Goal: Task Accomplishment & Management: Complete application form

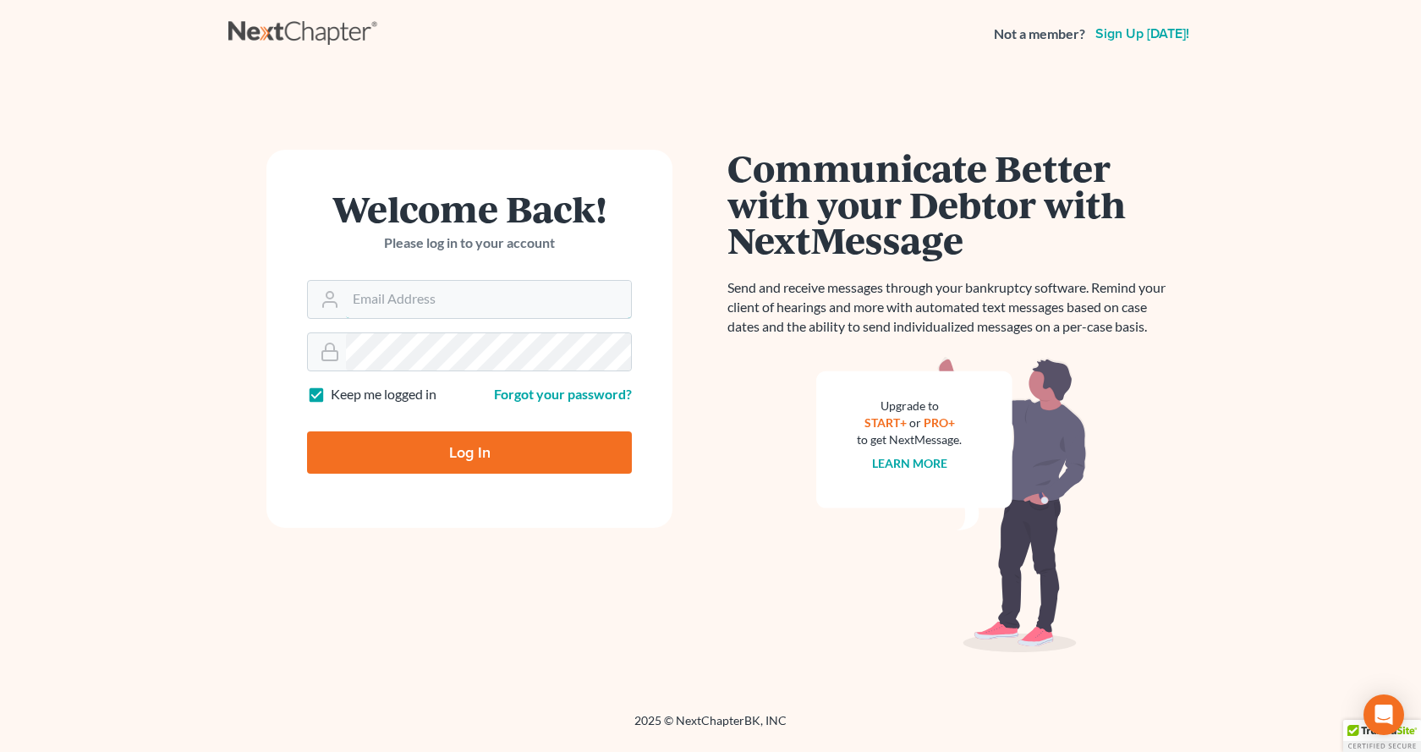
type input "[EMAIL_ADDRESS][DOMAIN_NAME]"
click at [478, 451] on input "Log In" at bounding box center [469, 452] width 325 height 42
type input "Thinking..."
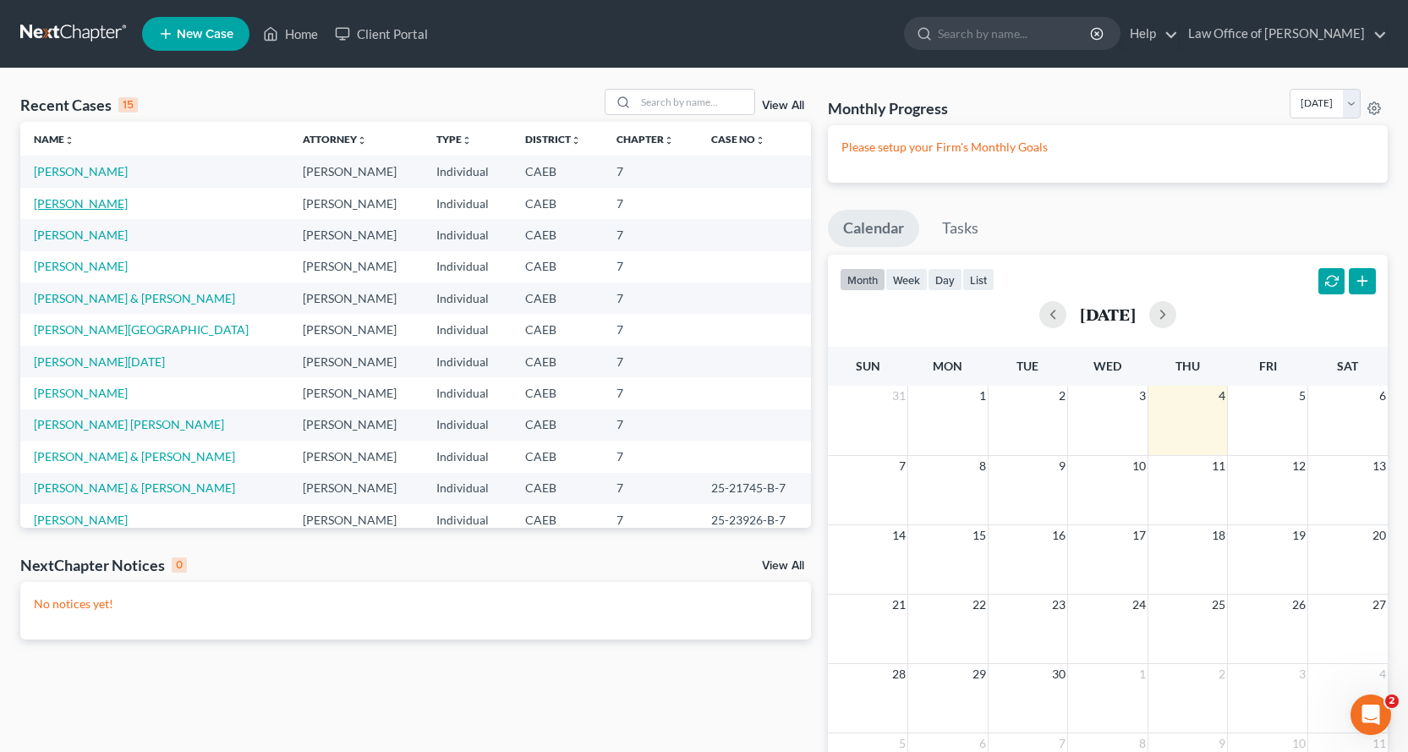
click at [77, 206] on link "[PERSON_NAME]" at bounding box center [81, 203] width 94 height 14
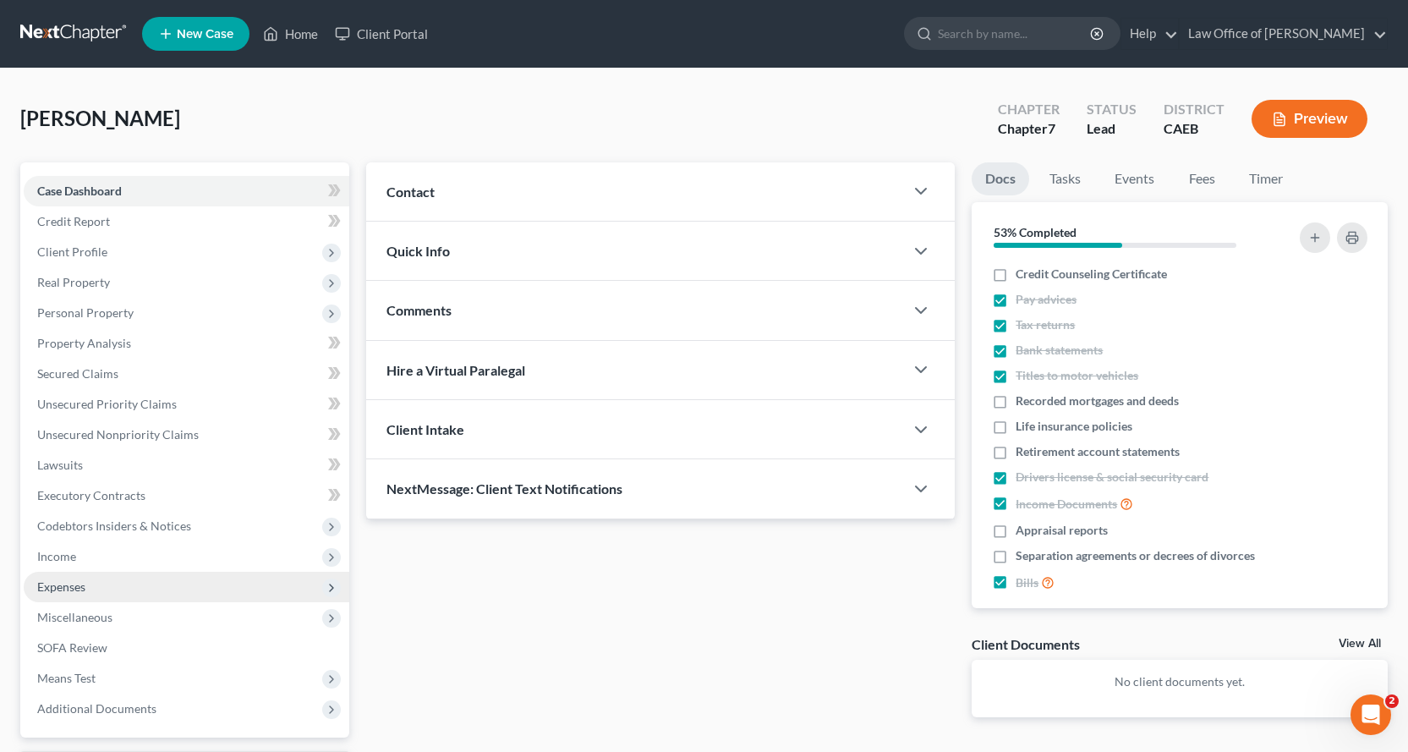
click at [86, 590] on span "Expenses" at bounding box center [187, 587] width 326 height 30
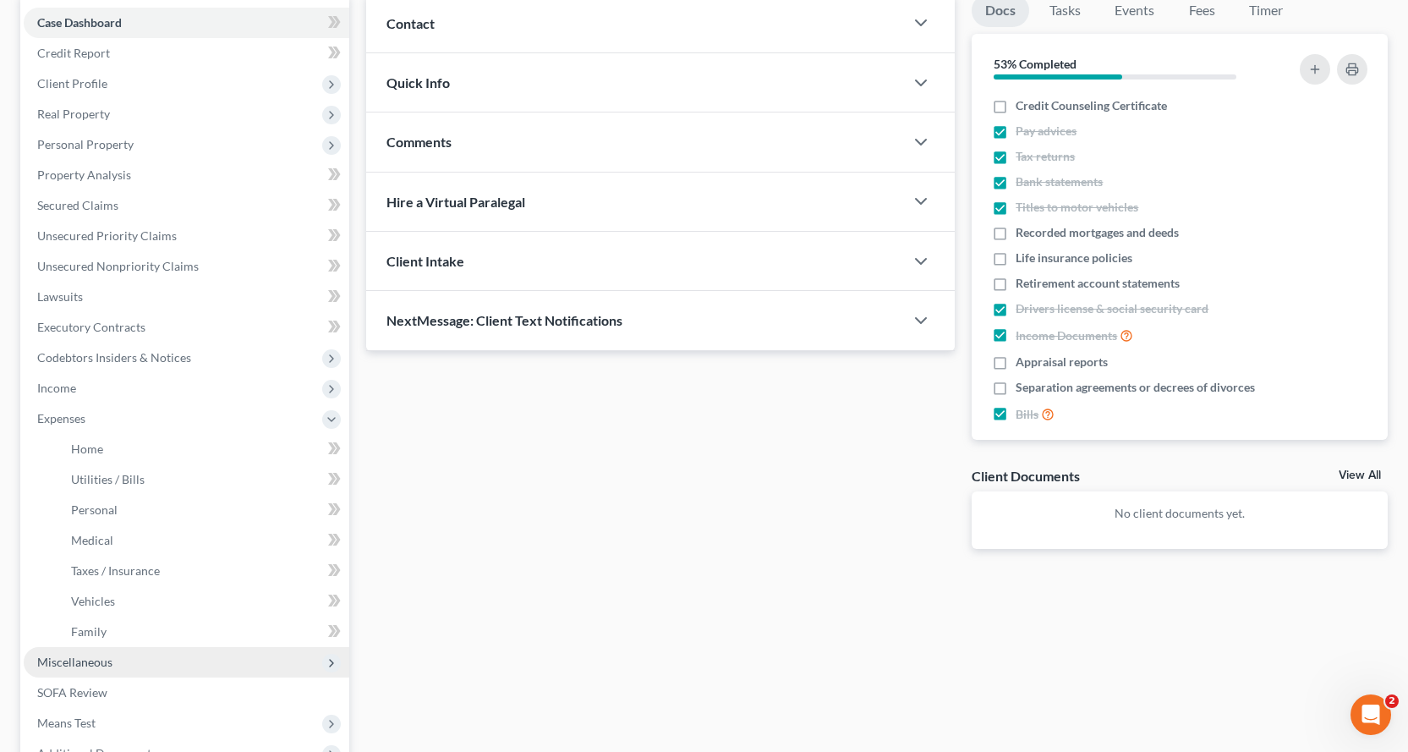
scroll to position [169, 0]
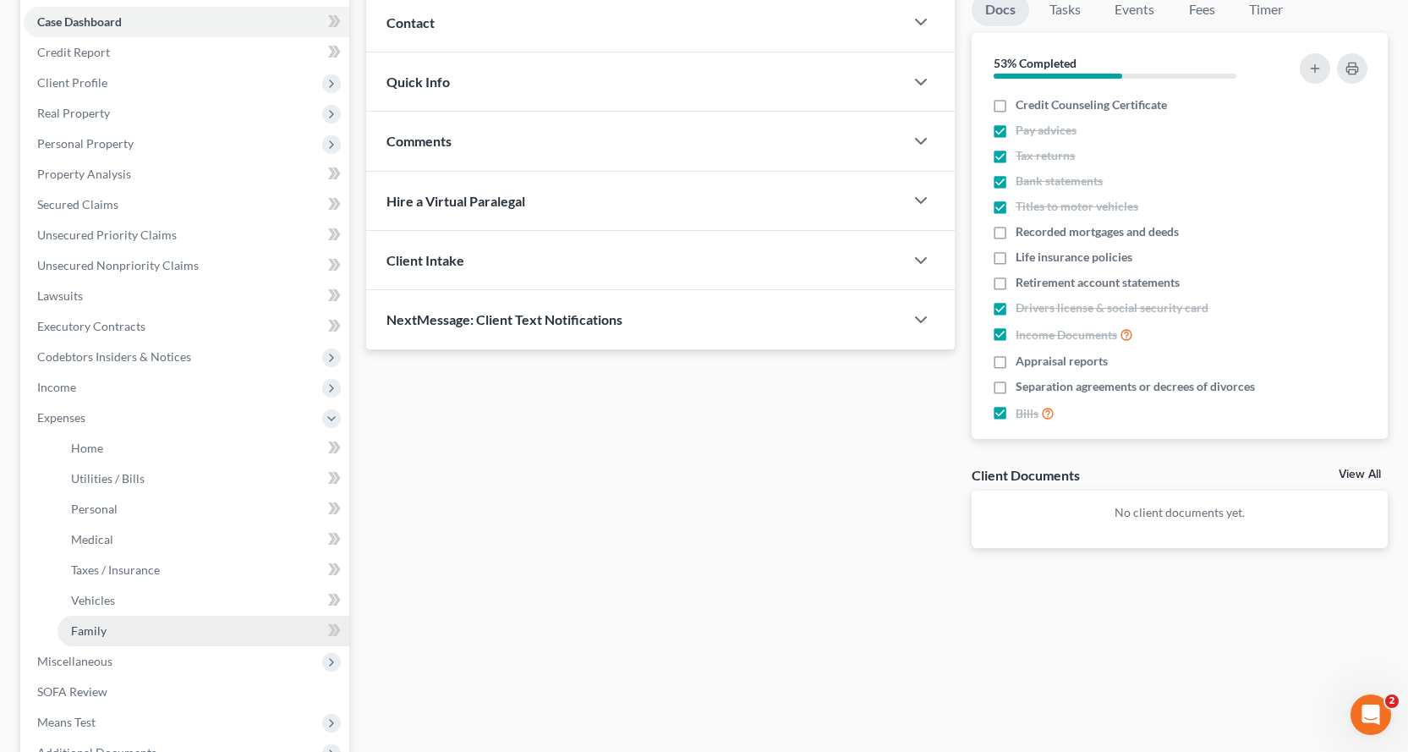
click at [100, 633] on span "Family" at bounding box center [89, 630] width 36 height 14
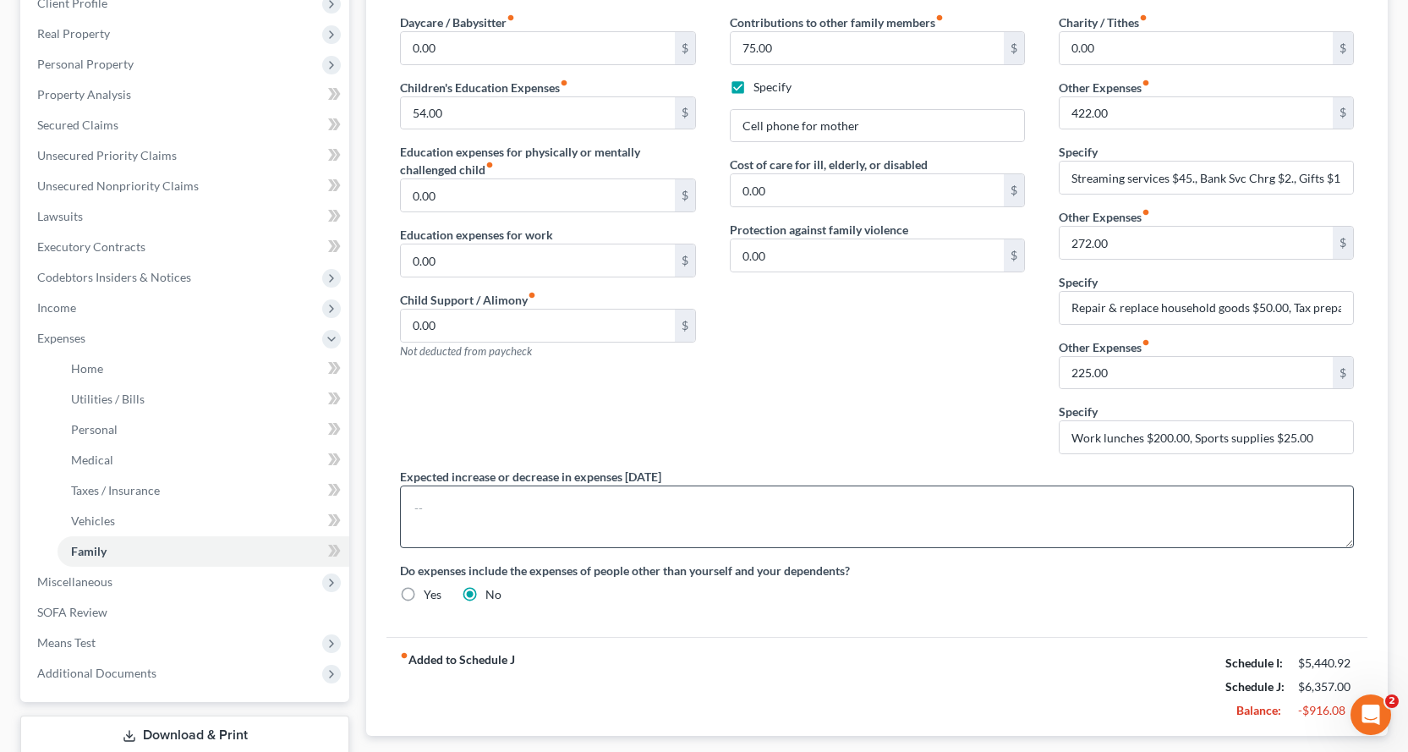
scroll to position [254, 0]
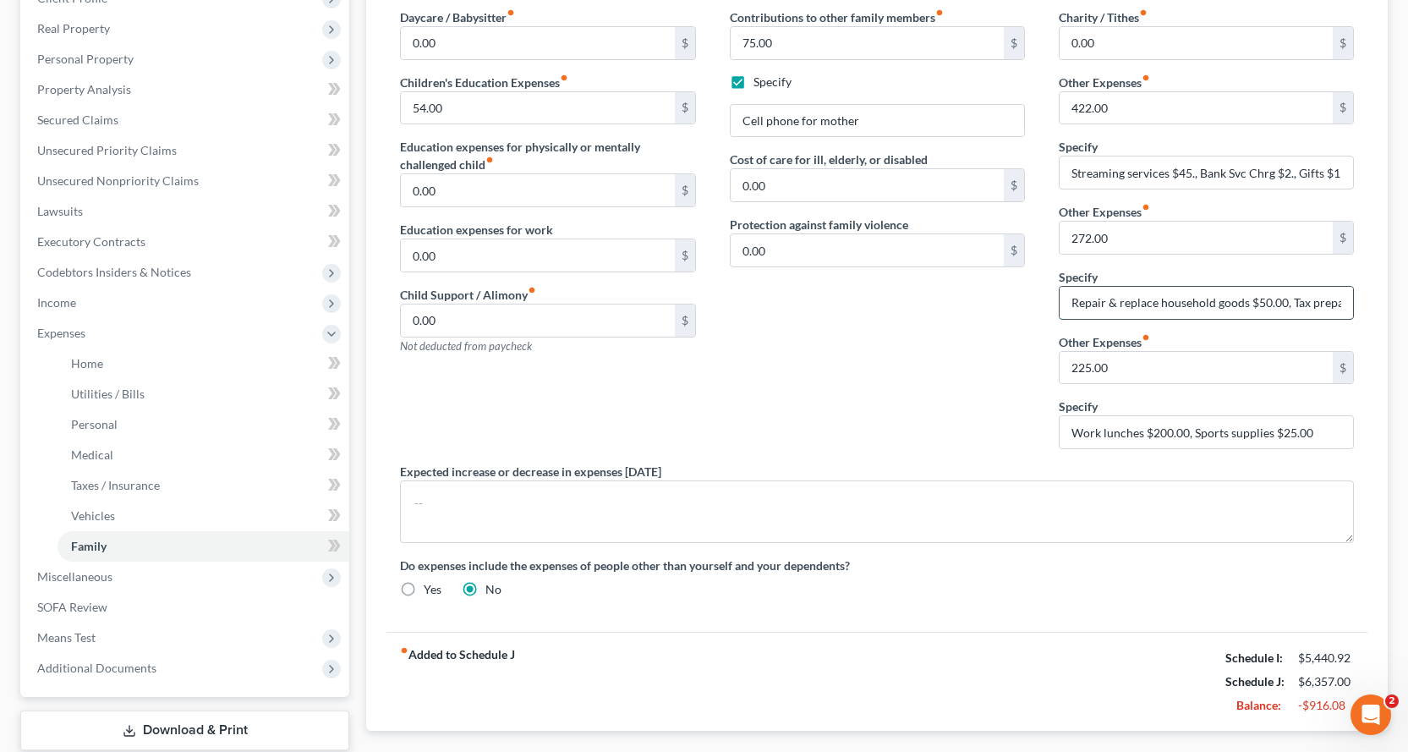
click at [1285, 303] on input "Repair & replace household goods $50.00, Tax preparation $2.00, Tobacco $220.00" at bounding box center [1206, 303] width 293 height 32
drag, startPoint x: 1279, startPoint y: 303, endPoint x: 1360, endPoint y: 304, distance: 81.2
click at [1360, 304] on div "Charity / Tithes fiber_manual_record 0.00 $ Other Expenses fiber_manual_record …" at bounding box center [1206, 235] width 329 height 454
click at [1244, 303] on input "Repair & replace household goods $50., Tax preparation $2.00, Tobacco $220.00" at bounding box center [1206, 303] width 293 height 32
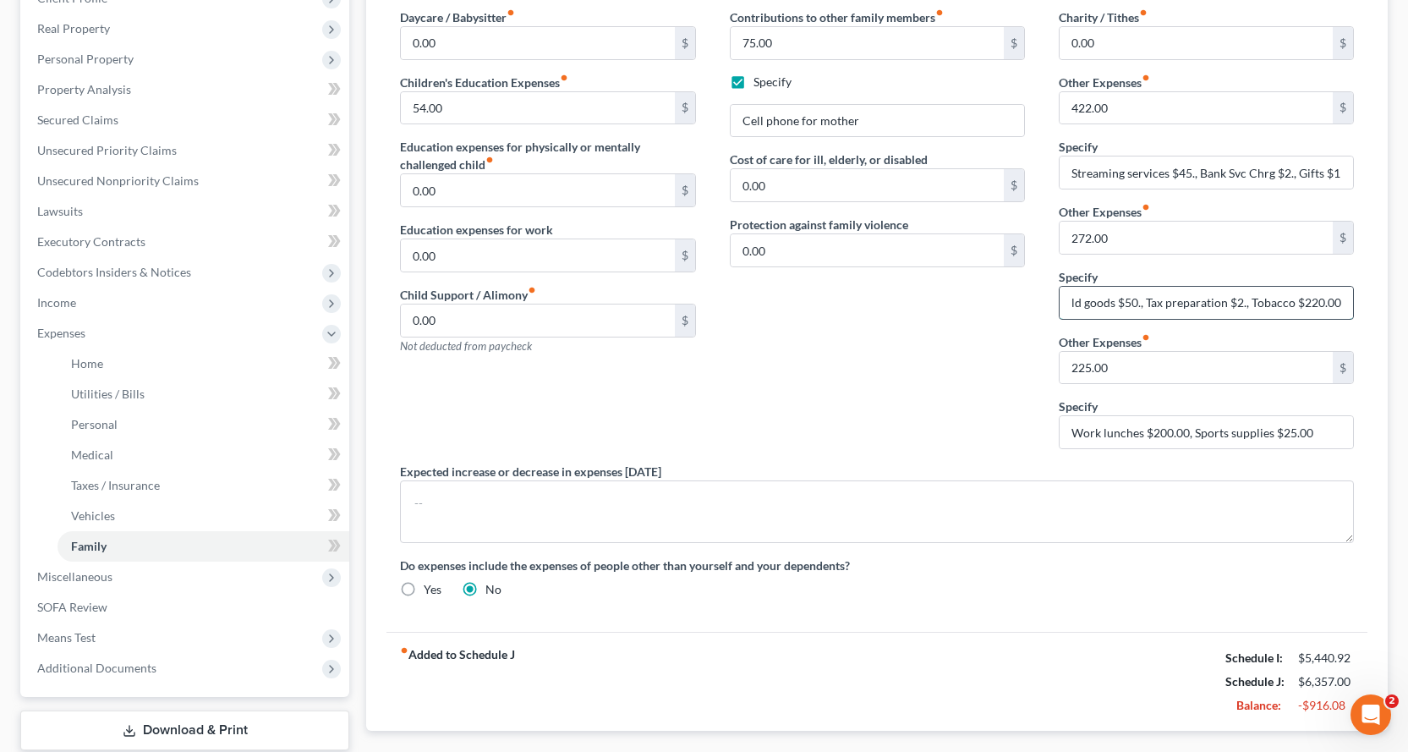
scroll to position [0, 128]
click at [1345, 304] on input "Repair & replace household goods $50., Tax preparation $2., Tobacco $220.00" at bounding box center [1206, 303] width 293 height 32
type input "Repair & replace household goods $50., Tax preparation $2., Tobacco $220."
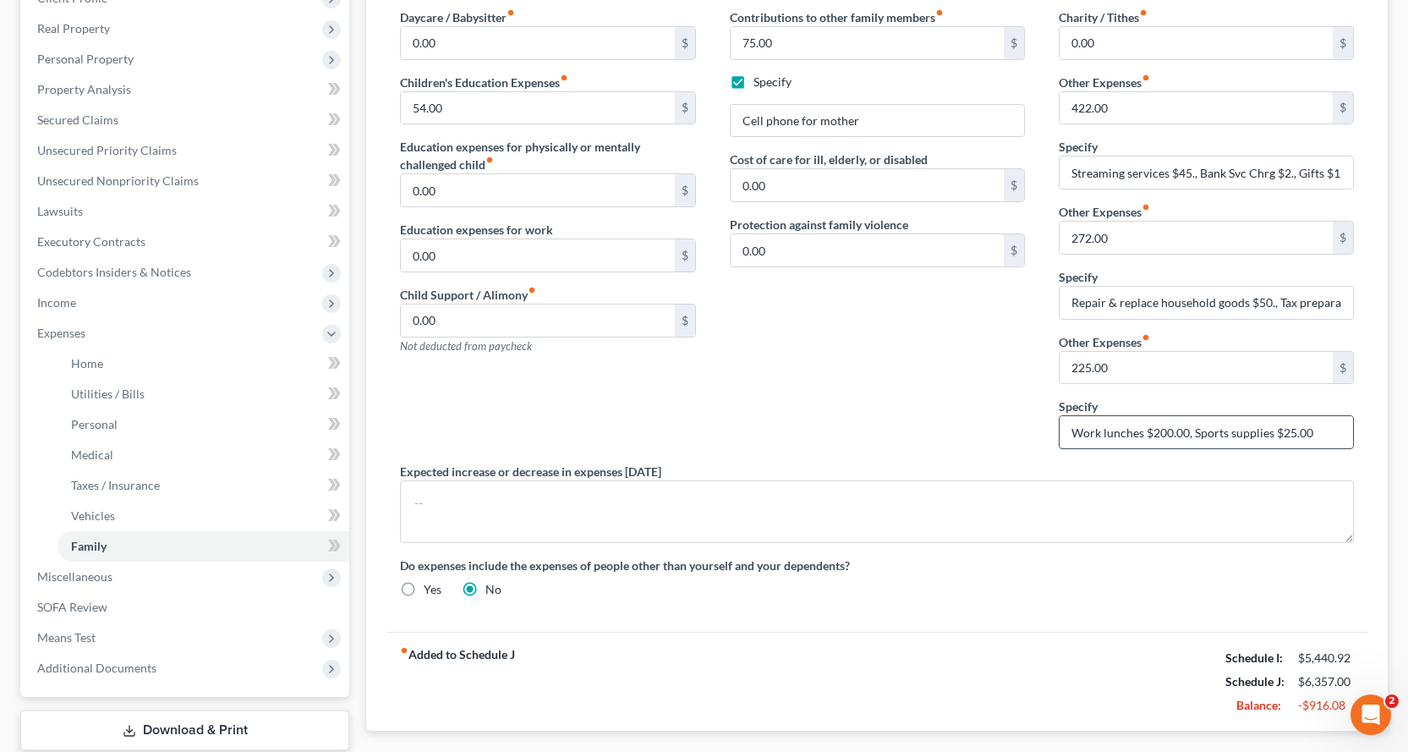
click at [1186, 433] on input "Work lunches $200.00, Sports supplies $25.00" at bounding box center [1206, 432] width 293 height 32
click at [1301, 433] on input "Work lunches $200., Sports supplies $25.00" at bounding box center [1206, 432] width 293 height 32
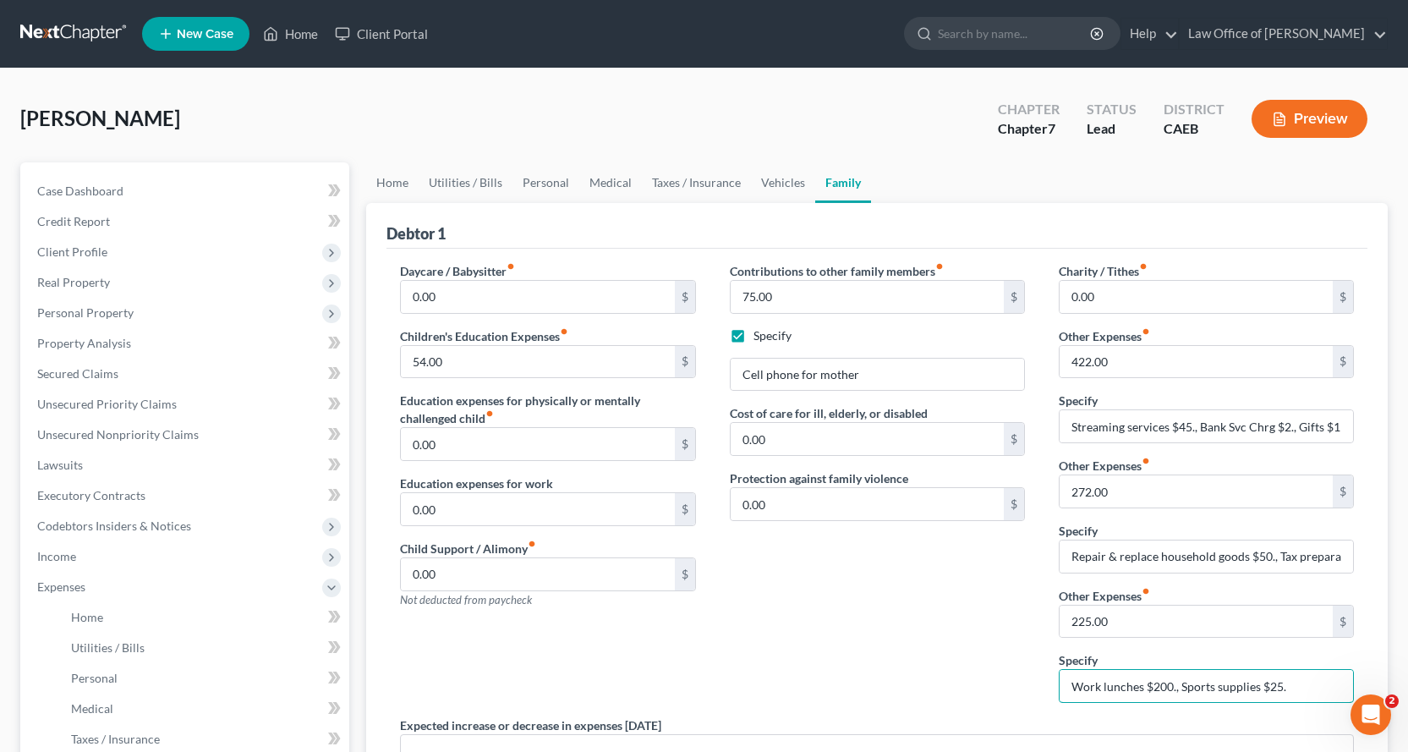
type input "Work lunches $200., Sports supplies $25."
click at [1332, 105] on button "Preview" at bounding box center [1310, 119] width 116 height 38
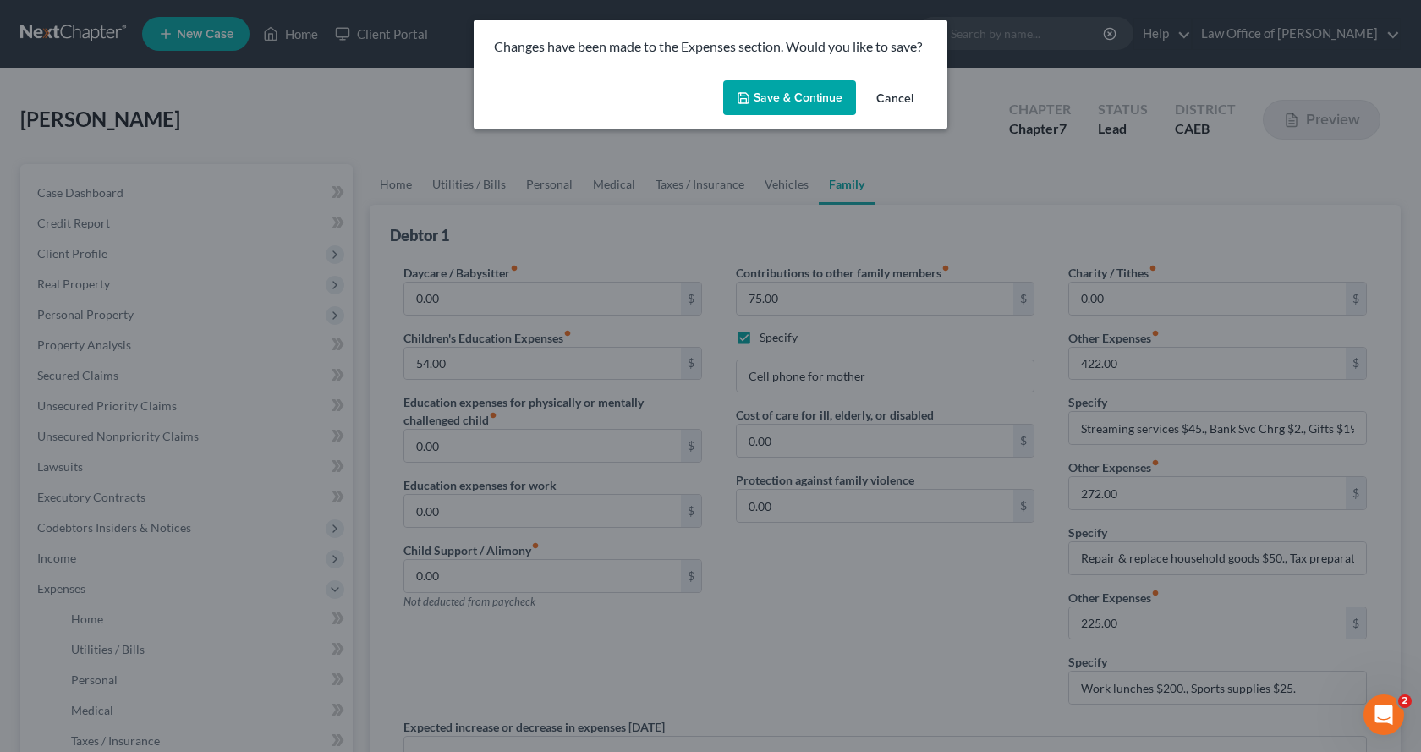
click at [784, 96] on button "Save & Continue" at bounding box center [789, 98] width 133 height 36
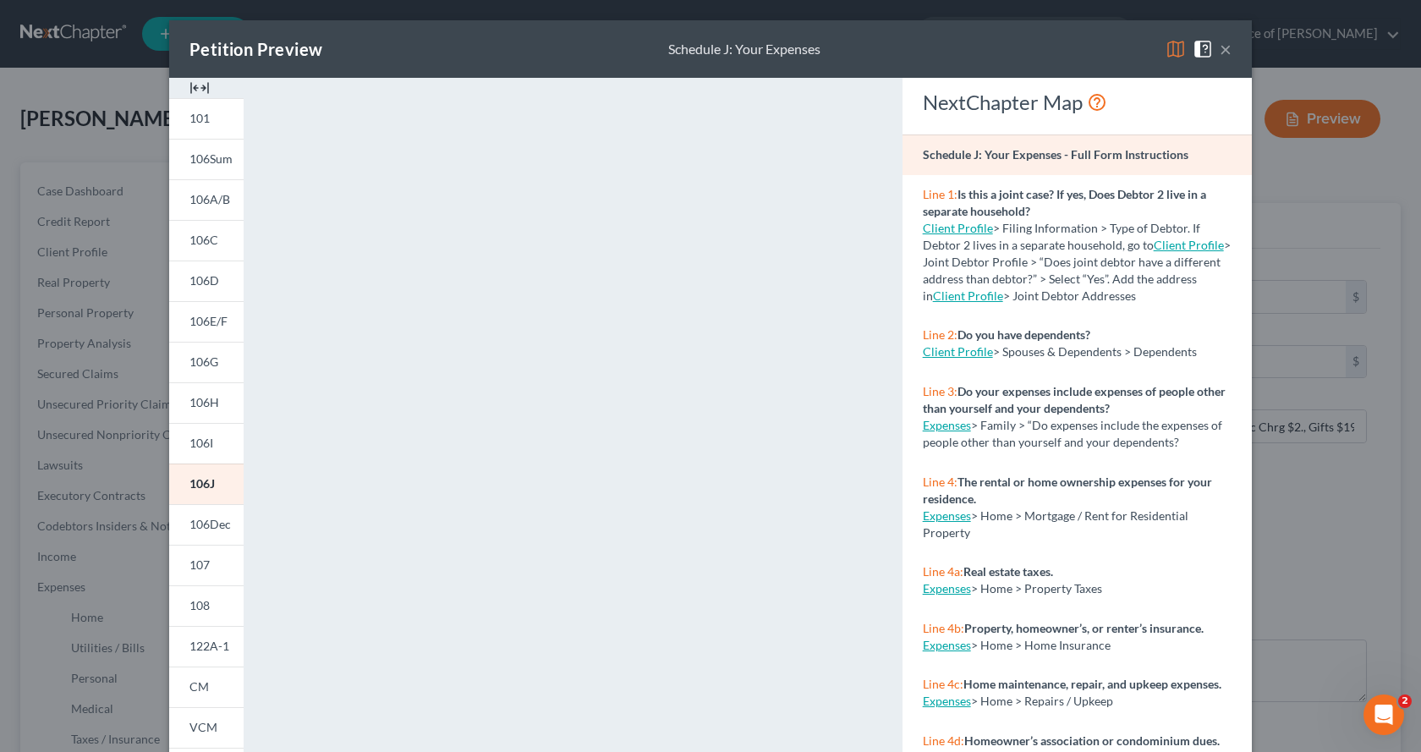
click at [1220, 46] on button "×" at bounding box center [1226, 49] width 12 height 20
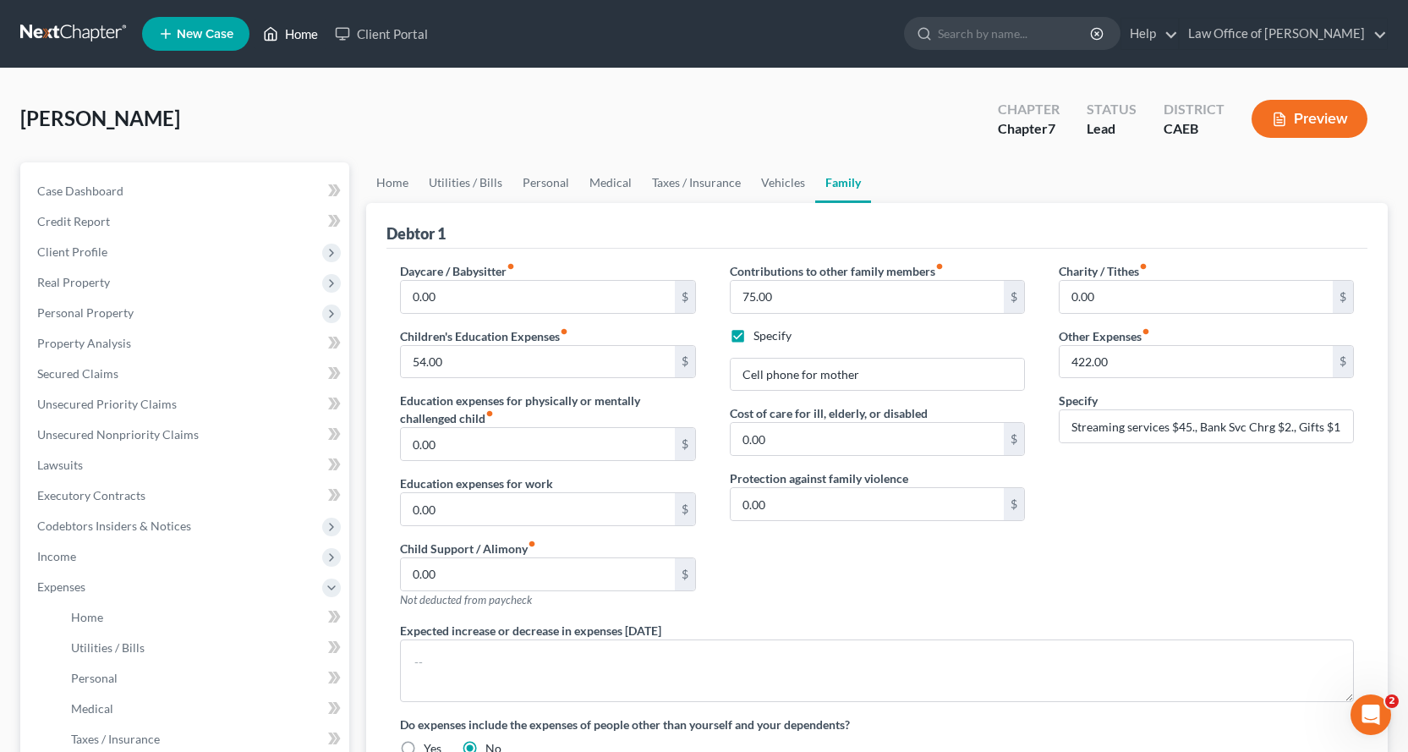
click at [308, 33] on link "Home" at bounding box center [291, 34] width 72 height 30
